Goal: Information Seeking & Learning: Learn about a topic

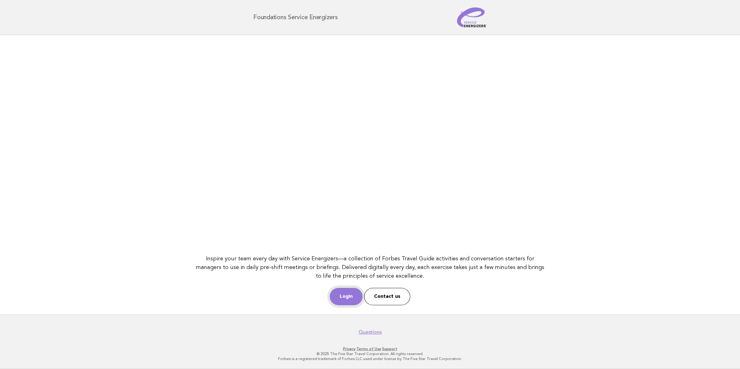
click at [348, 295] on link "Login" at bounding box center [346, 296] width 33 height 17
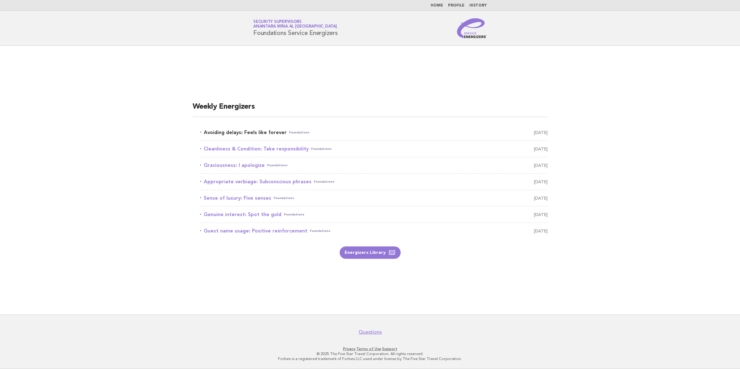
click at [327, 128] on link "Avoiding delays: Feels like forever Foundations September 7" at bounding box center [374, 132] width 348 height 9
click at [277, 130] on link "Avoiding delays: Feels like forever Foundations September 7" at bounding box center [374, 132] width 348 height 9
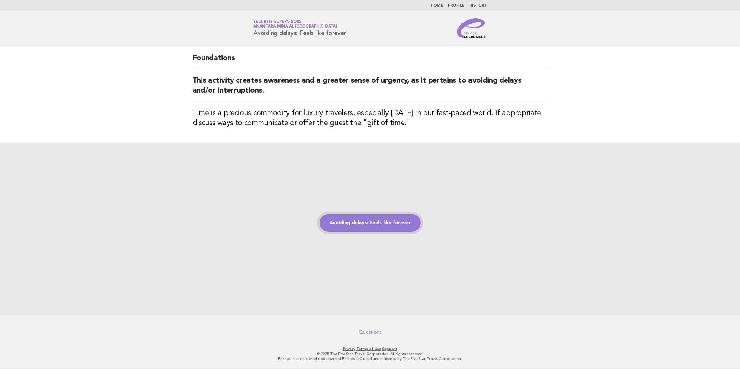
click at [351, 221] on link "Avoiding delays: Feels like forever" at bounding box center [369, 222] width 101 height 17
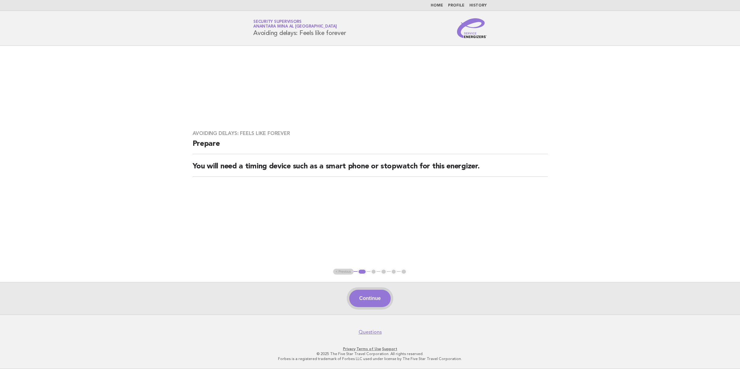
click at [367, 299] on button "Continue" at bounding box center [369, 298] width 41 height 17
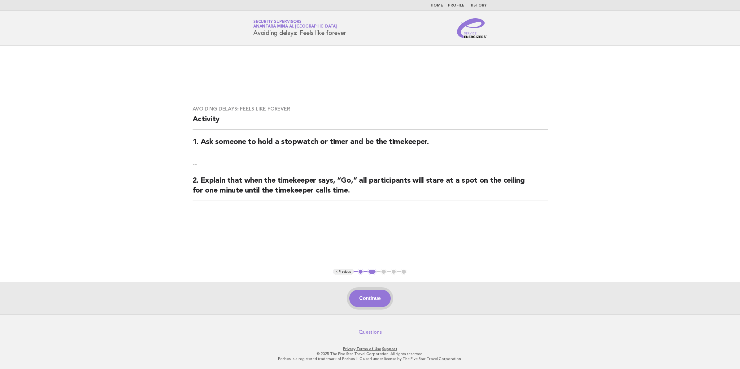
click at [374, 296] on button "Continue" at bounding box center [369, 298] width 41 height 17
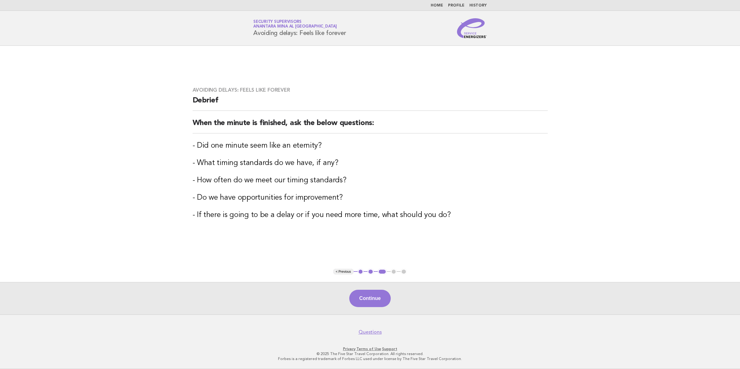
click at [373, 298] on button "Continue" at bounding box center [369, 298] width 41 height 17
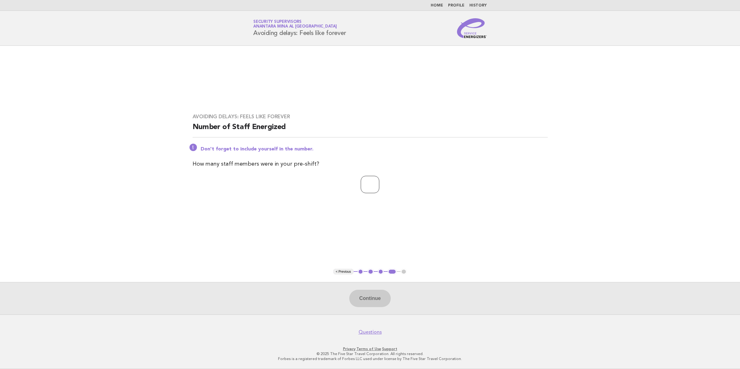
click at [366, 183] on input "number" at bounding box center [370, 184] width 19 height 17
type input "**"
click at [370, 293] on button "Continue" at bounding box center [369, 298] width 41 height 17
